Goal: Information Seeking & Learning: Understand process/instructions

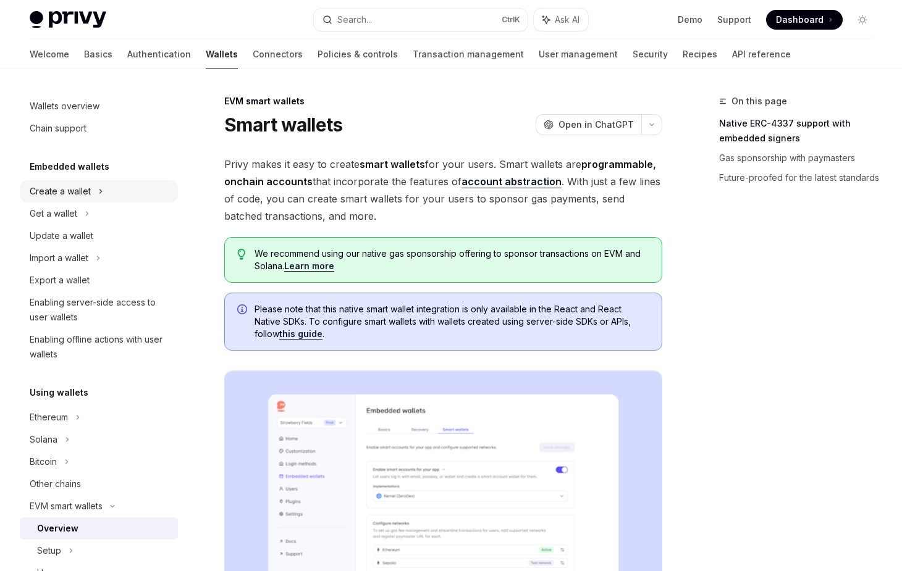
click at [109, 195] on div "Create a wallet" at bounding box center [99, 191] width 158 height 22
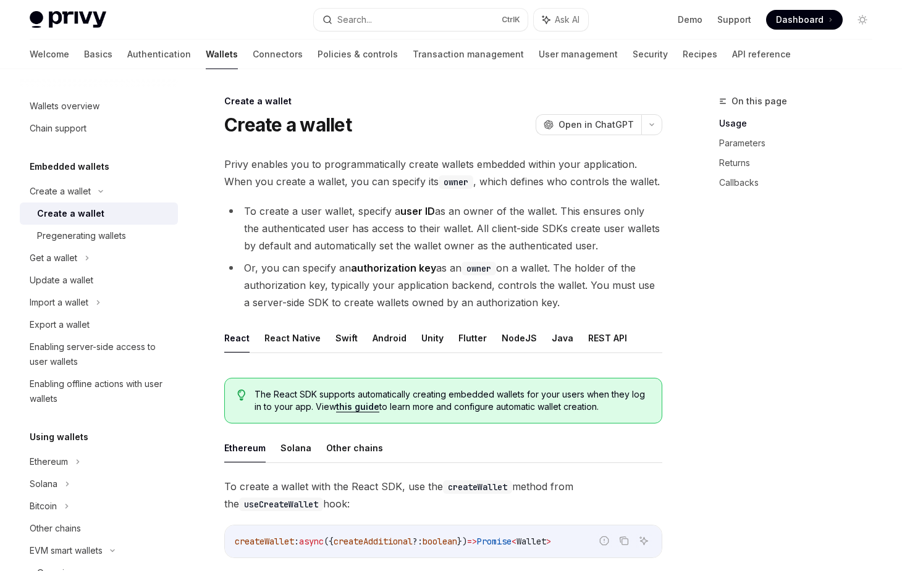
click at [109, 209] on div "Create a wallet" at bounding box center [103, 213] width 133 height 15
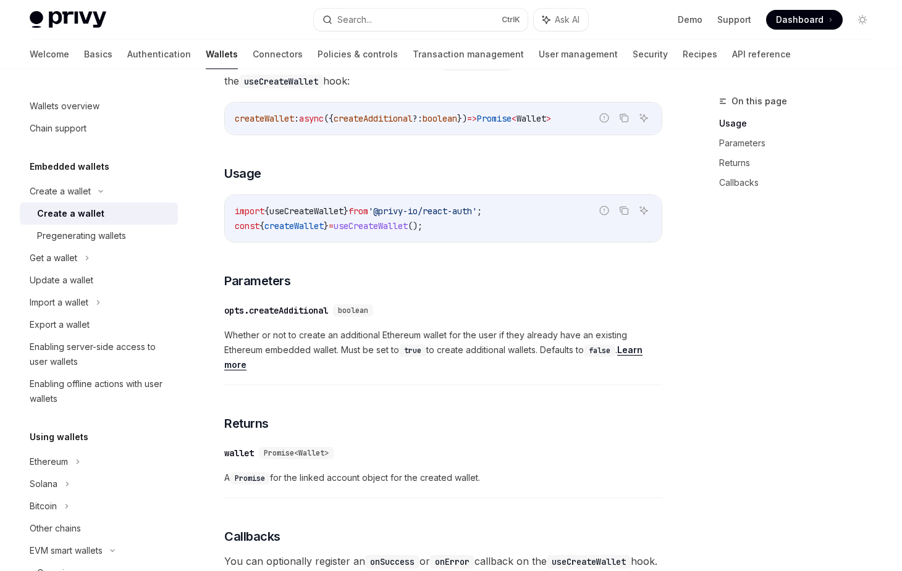
scroll to position [432, 0]
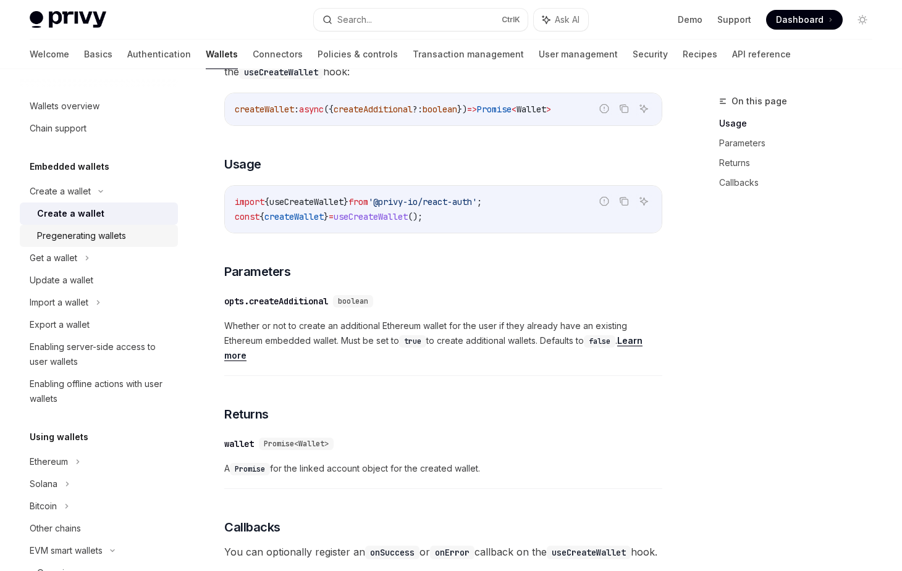
click at [103, 233] on div "Pregenerating wallets" at bounding box center [81, 235] width 89 height 15
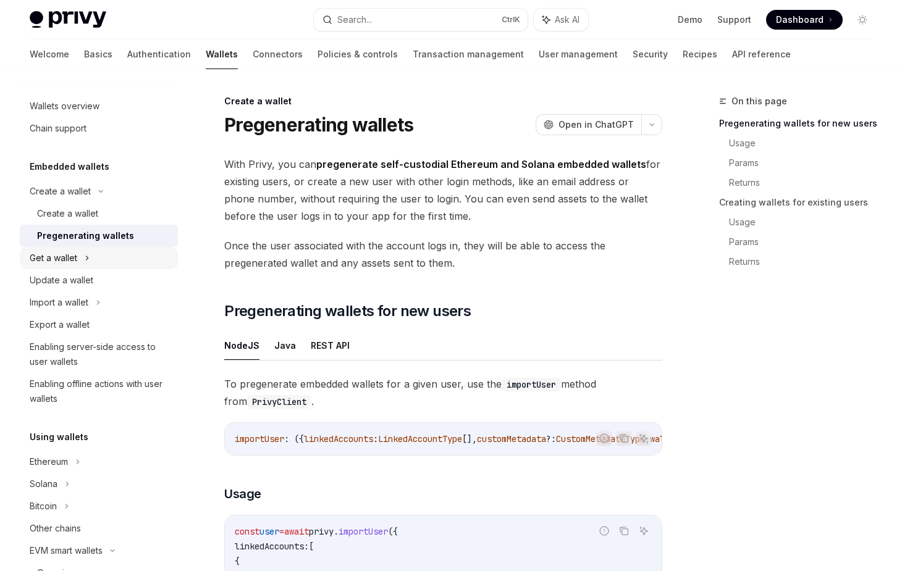
click at [101, 254] on div "Get a wallet" at bounding box center [99, 258] width 158 height 22
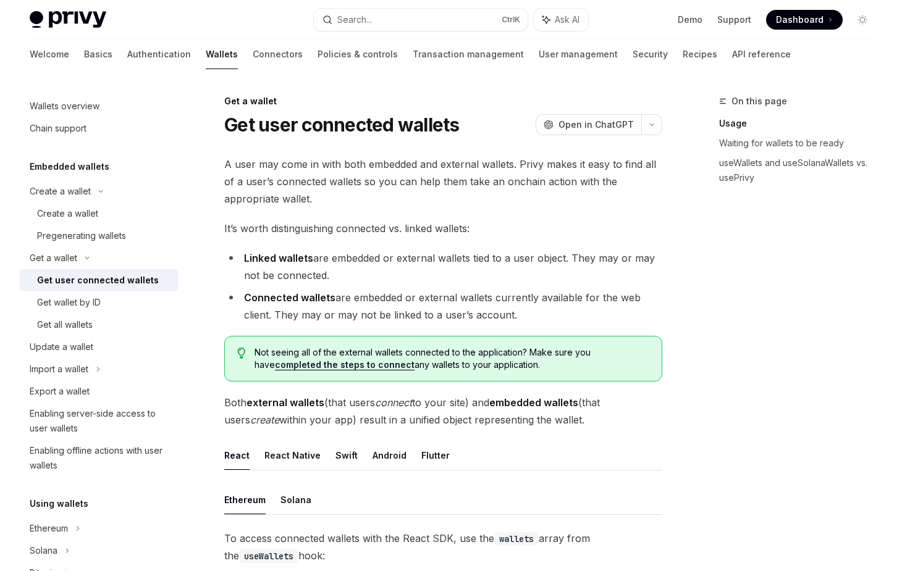
click at [113, 274] on div "Get user connected wallets" at bounding box center [98, 280] width 122 height 15
click at [107, 293] on link "Get wallet by ID" at bounding box center [99, 302] width 158 height 22
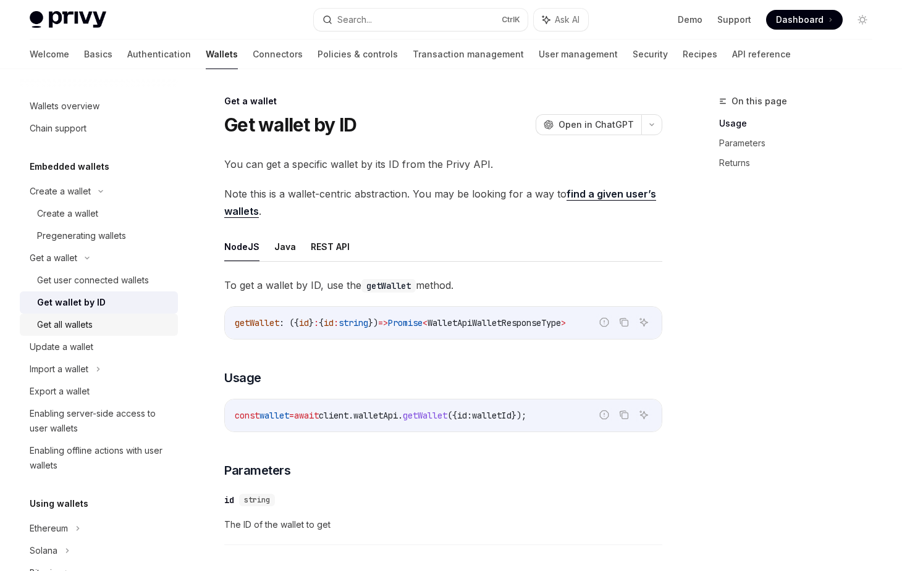
click at [91, 316] on link "Get all wallets" at bounding box center [99, 325] width 158 height 22
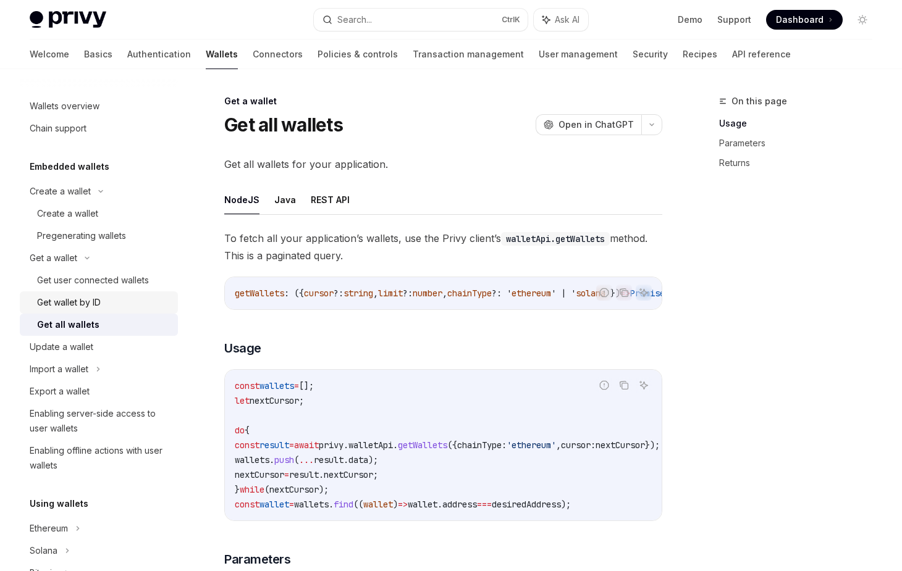
click at [95, 298] on div "Get wallet by ID" at bounding box center [69, 302] width 64 height 15
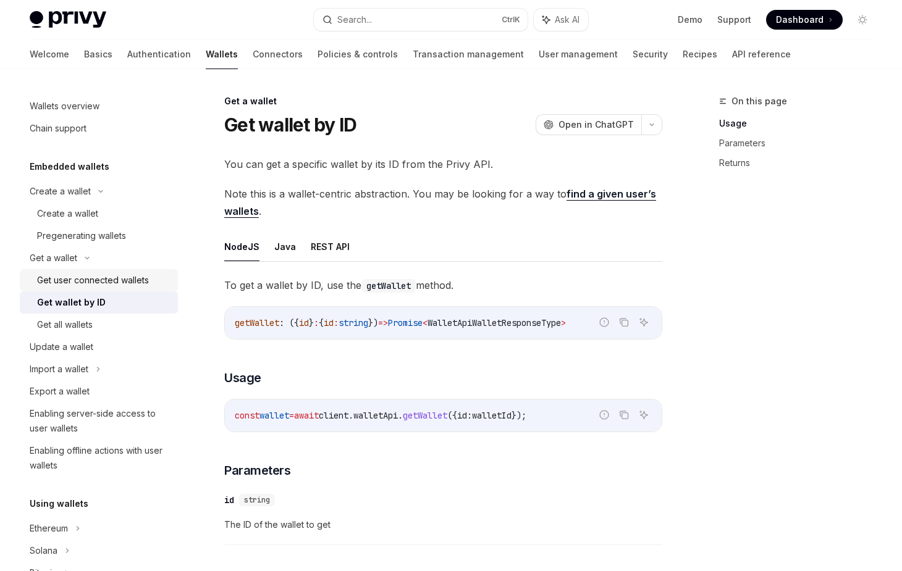
click at [95, 282] on div "Get user connected wallets" at bounding box center [93, 280] width 112 height 15
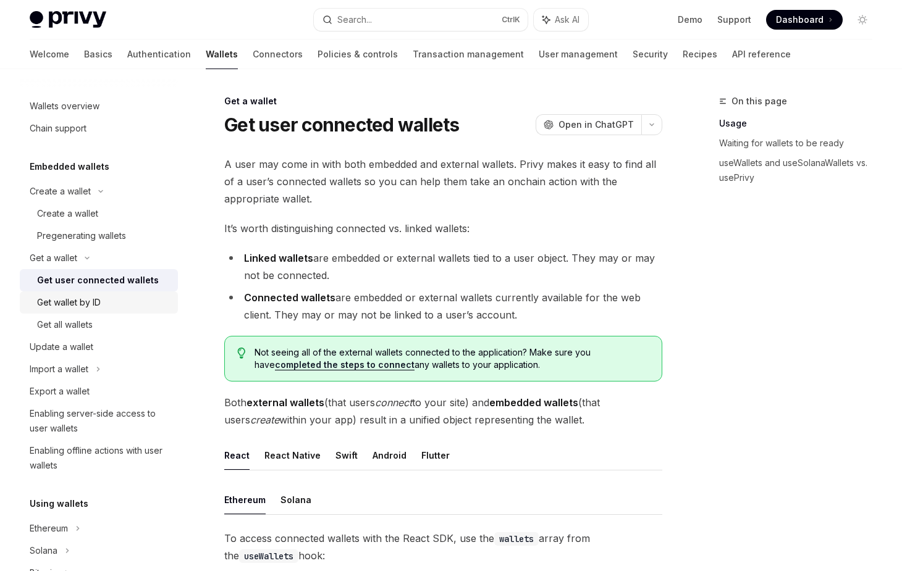
click at [93, 303] on div "Get wallet by ID" at bounding box center [69, 302] width 64 height 15
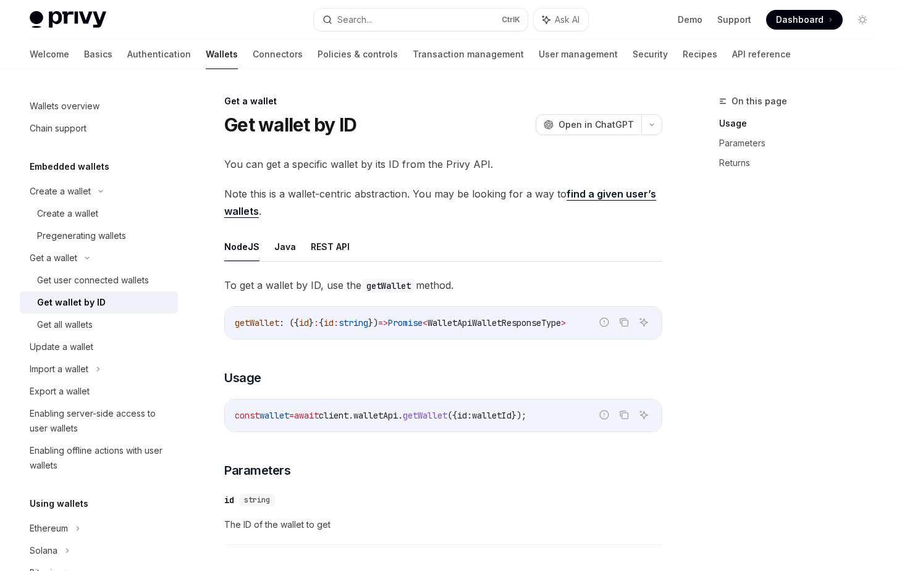
scroll to position [62, 0]
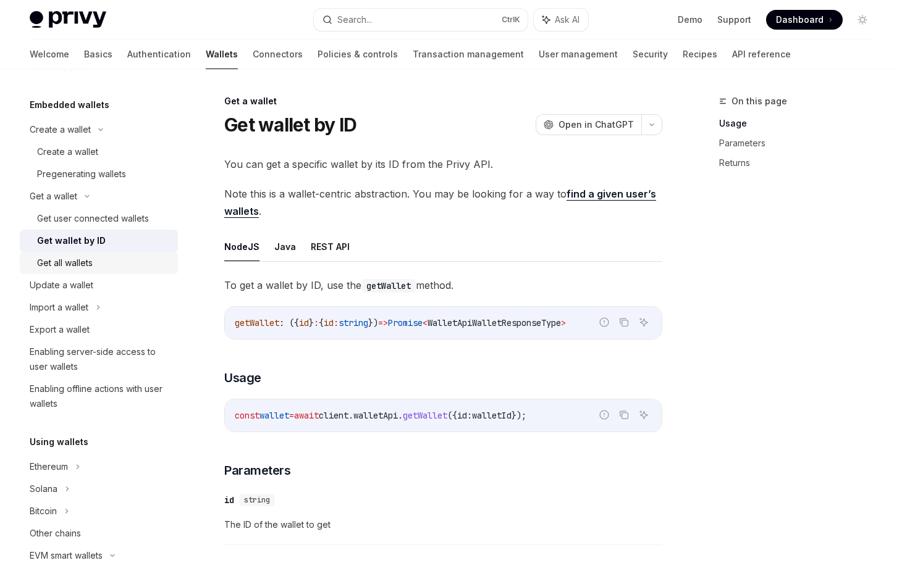
click at [101, 261] on div "Get all wallets" at bounding box center [103, 263] width 133 height 15
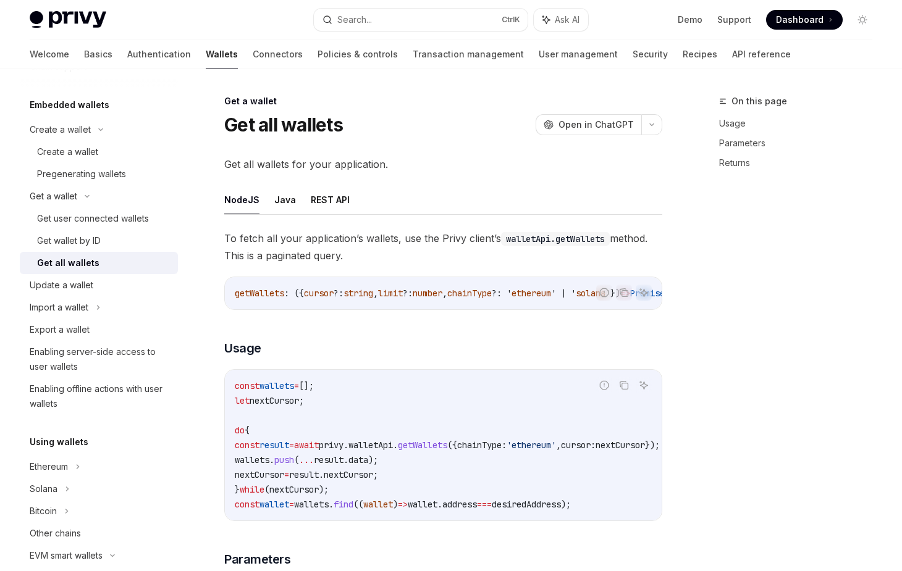
type textarea "*"
